Goal: Check status: Check status

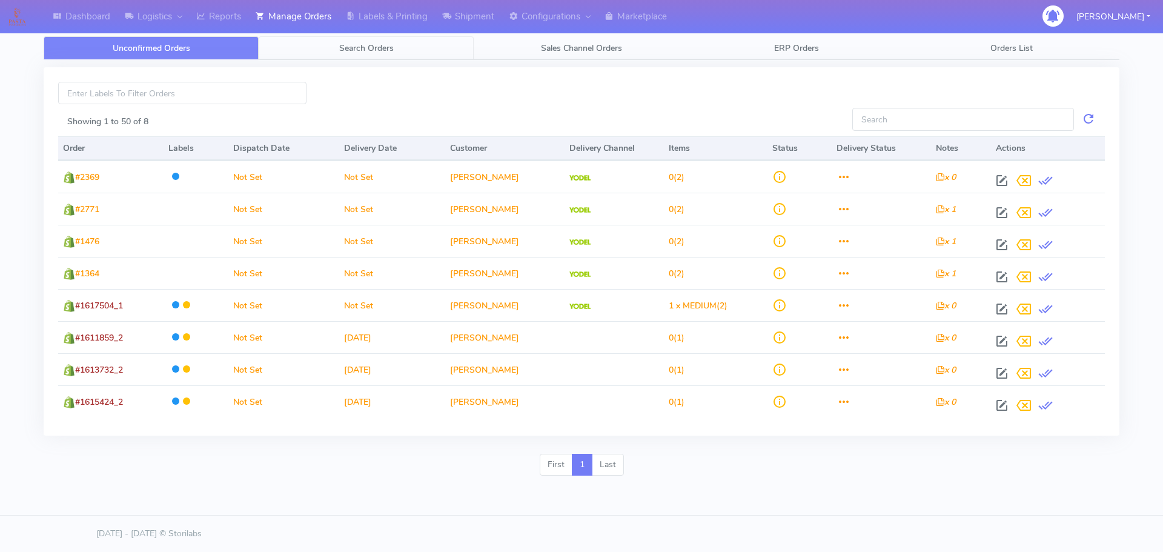
click at [394, 53] on span "Search Orders" at bounding box center [366, 48] width 54 height 12
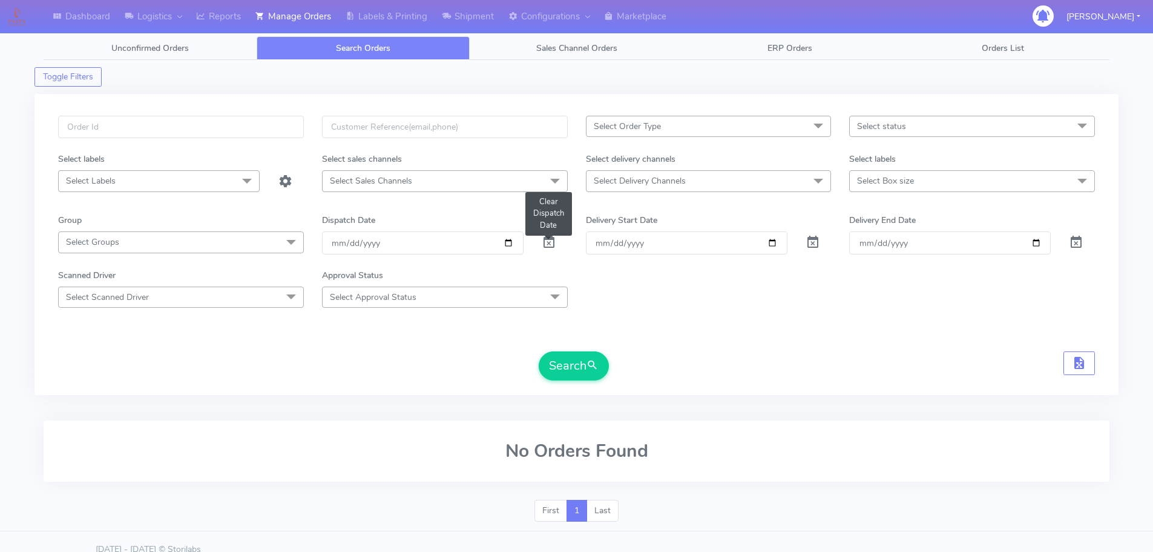
click at [544, 248] on span at bounding box center [549, 245] width 15 height 12
click at [200, 127] on input "text" at bounding box center [181, 127] width 246 height 22
paste input "1617504"
type input "1617504"
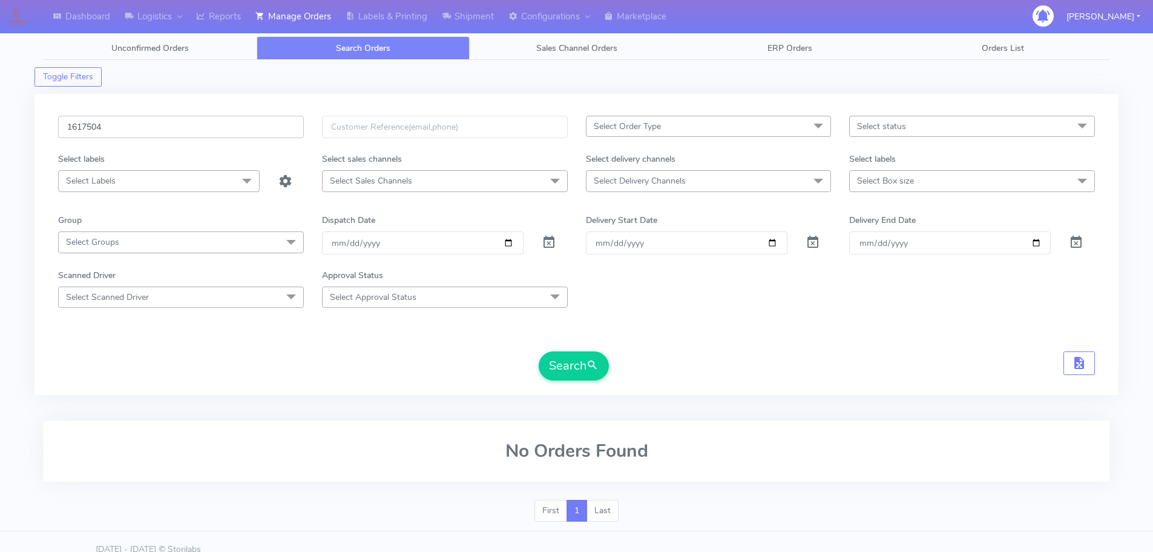
click at [539, 351] on button "Search" at bounding box center [574, 365] width 70 height 29
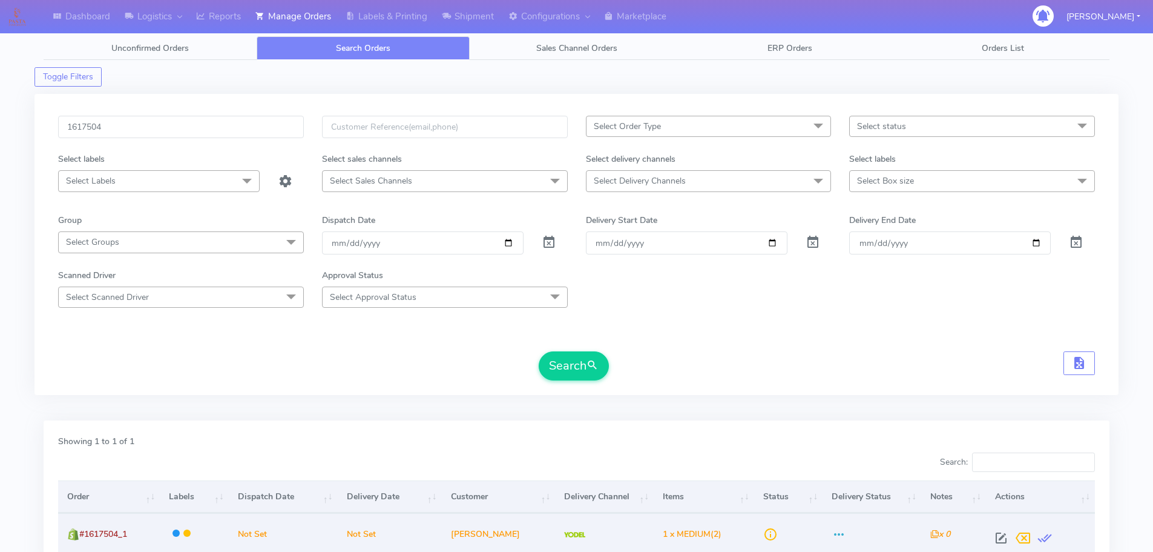
click at [992, 537] on span at bounding box center [1002, 541] width 22 height 12
select select "5"
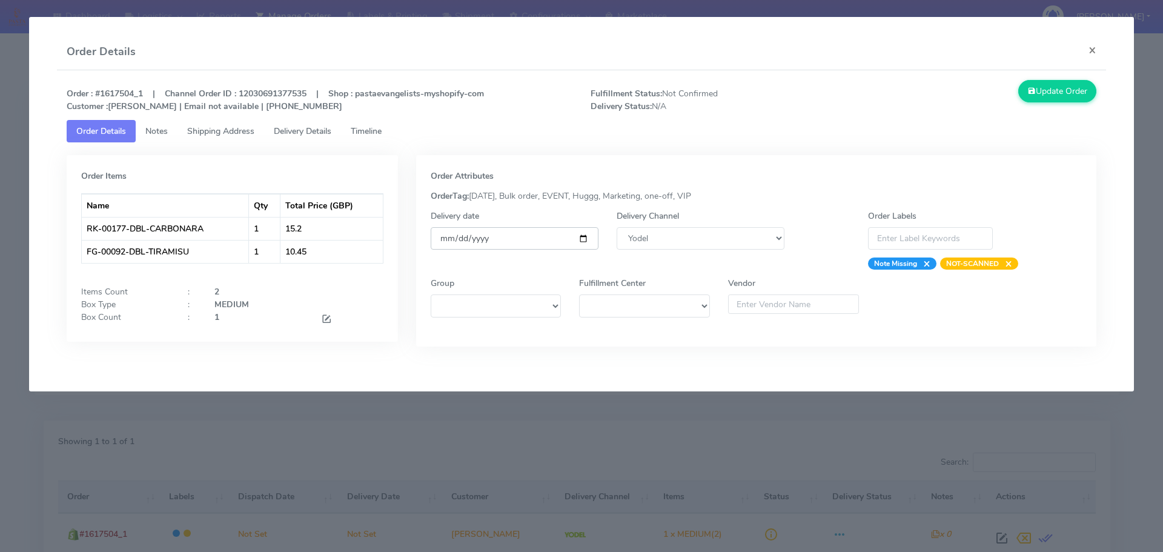
drag, startPoint x: 584, startPoint y: 240, endPoint x: 562, endPoint y: 256, distance: 26.9
click at [584, 239] on input "date" at bounding box center [514, 238] width 168 height 22
type input "[DATE]"
click at [1050, 88] on button "Update Order" at bounding box center [1057, 91] width 79 height 22
